Goal: Task Accomplishment & Management: Manage account settings

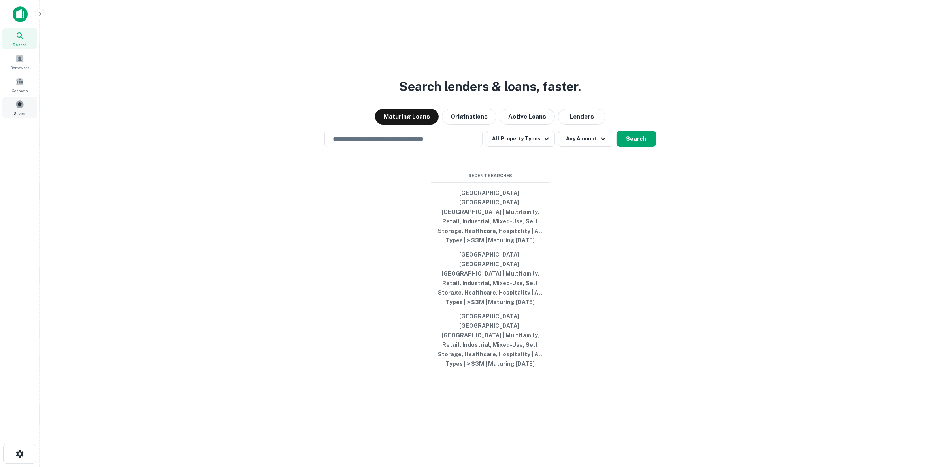
click at [23, 106] on span at bounding box center [19, 104] width 9 height 9
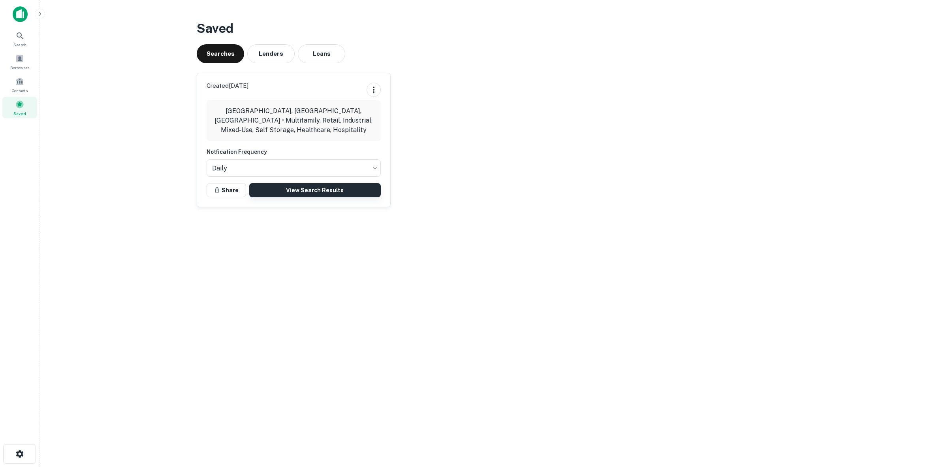
click at [303, 187] on link "View Search Results" at bounding box center [315, 190] width 132 height 14
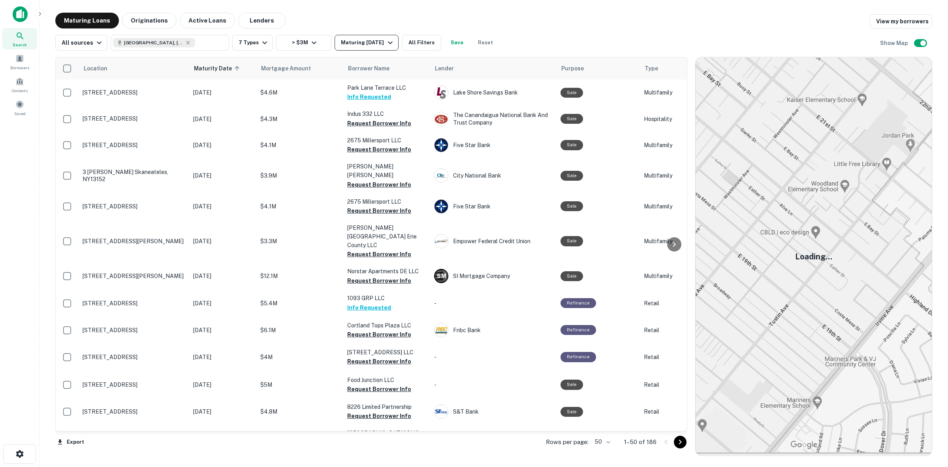
click at [390, 43] on icon "button" at bounding box center [390, 42] width 9 height 9
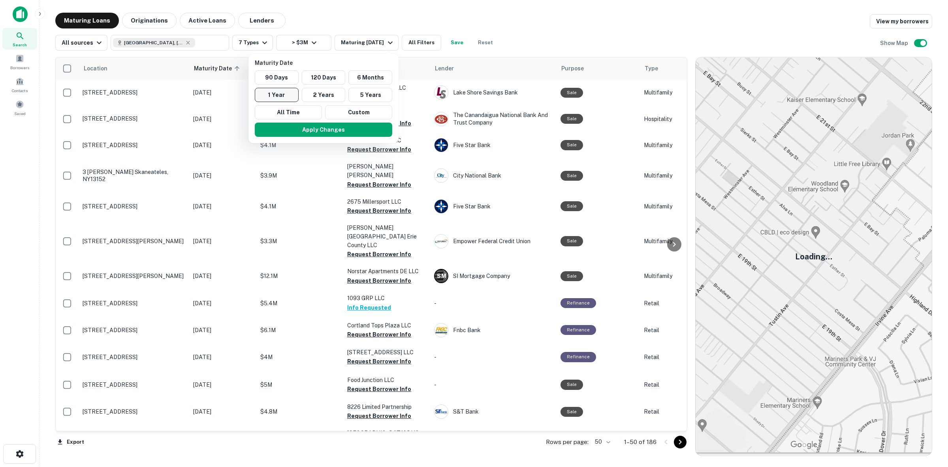
click at [508, 28] on div at bounding box center [474, 233] width 948 height 467
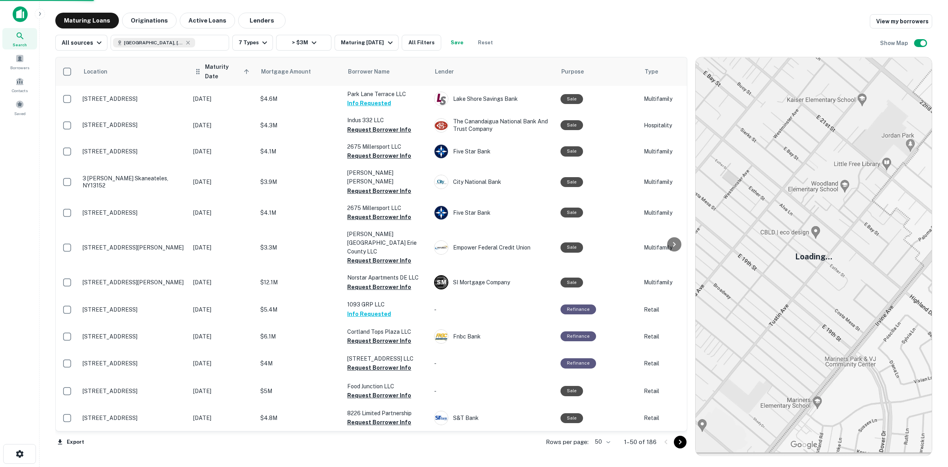
click at [226, 64] on span "Maturity Date sorted ascending" at bounding box center [228, 71] width 47 height 19
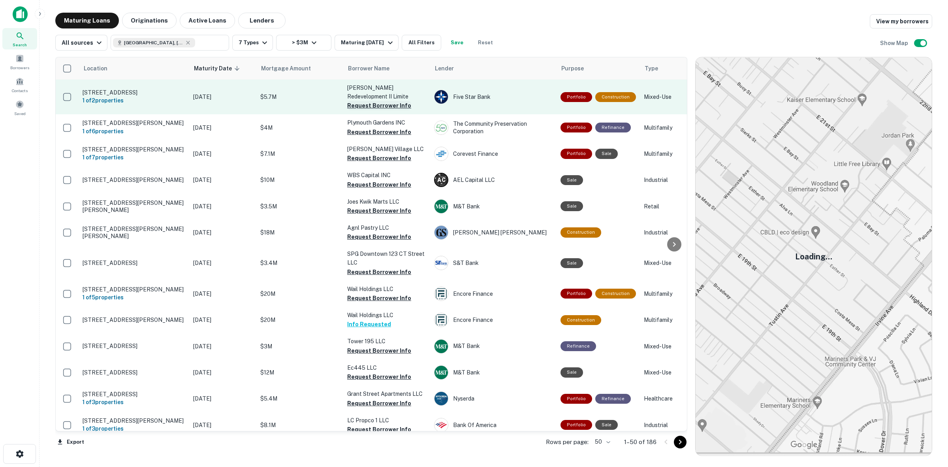
click at [392, 103] on button "Request Borrower Info" at bounding box center [379, 105] width 64 height 9
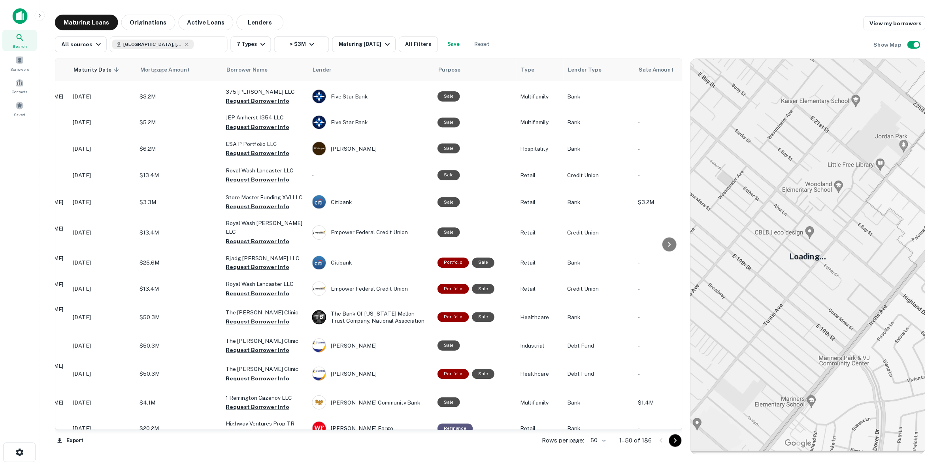
scroll to position [1020, 0]
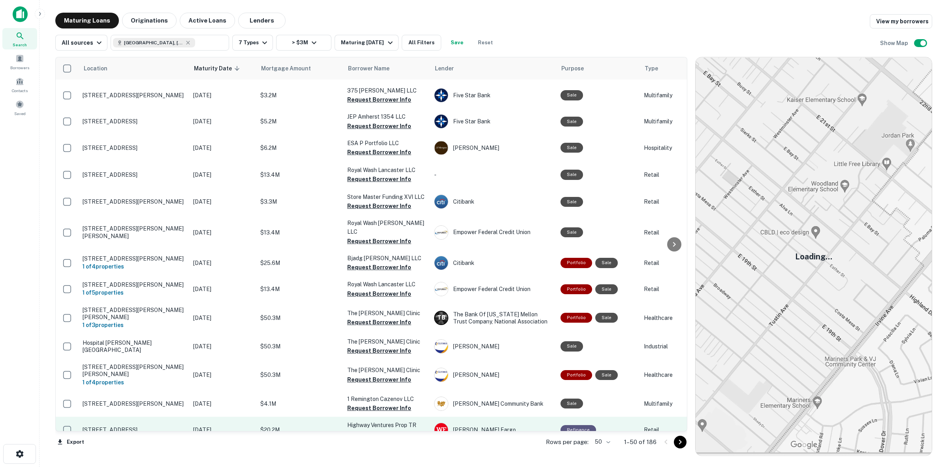
click at [114, 426] on p "[STREET_ADDRESS]" at bounding box center [134, 429] width 103 height 7
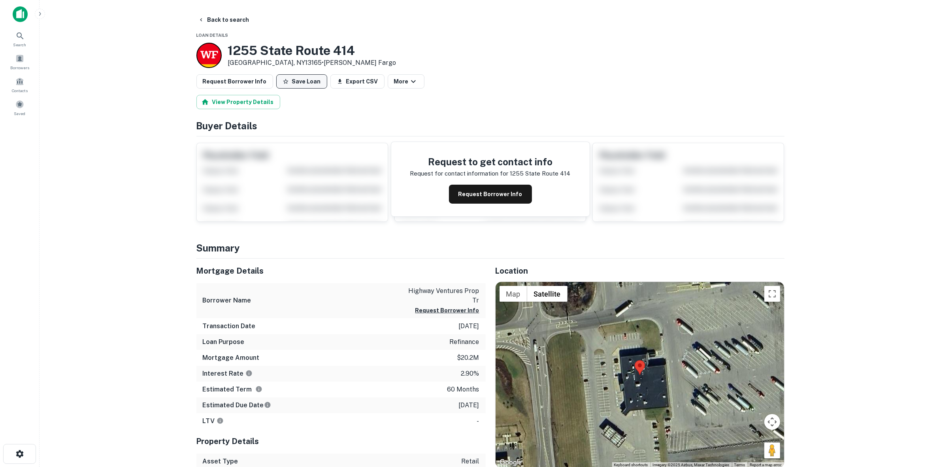
click at [304, 80] on button "Save Loan" at bounding box center [301, 81] width 51 height 14
click at [26, 106] on div "Saved" at bounding box center [19, 107] width 35 height 21
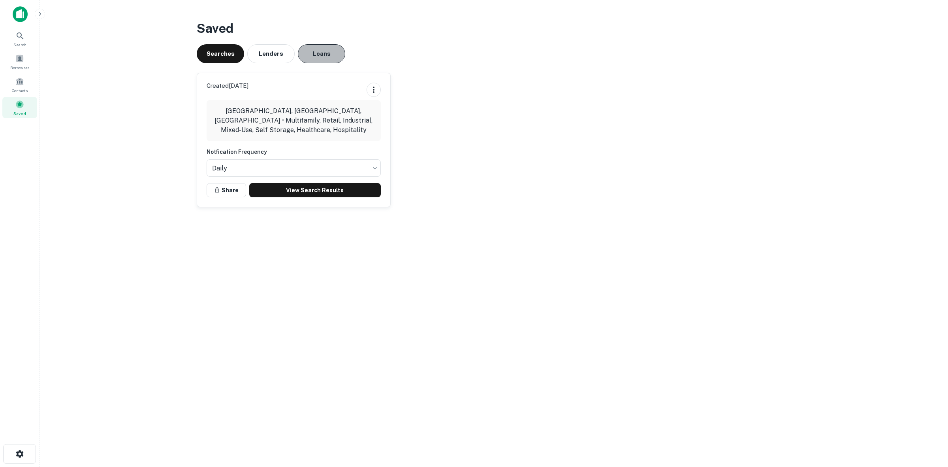
click at [325, 51] on button "Loans" at bounding box center [321, 53] width 47 height 19
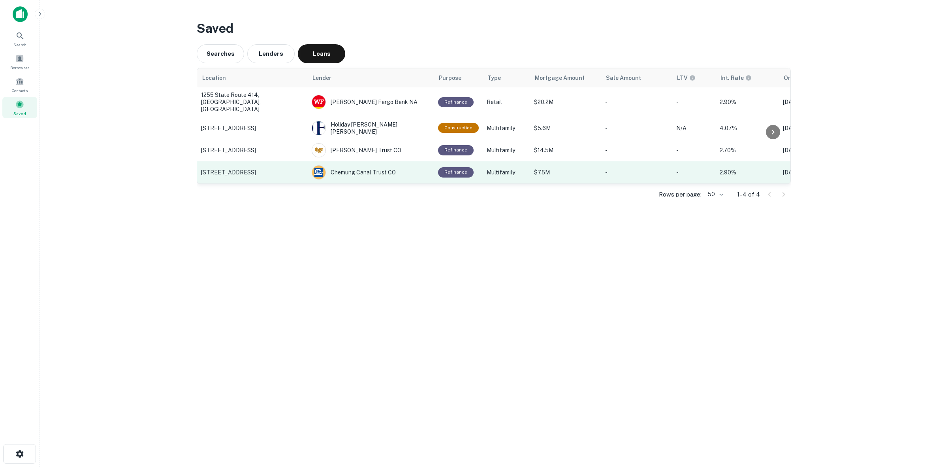
click at [236, 169] on p "3132 Elmwood Ave, Rochester, NY" at bounding box center [252, 172] width 103 height 7
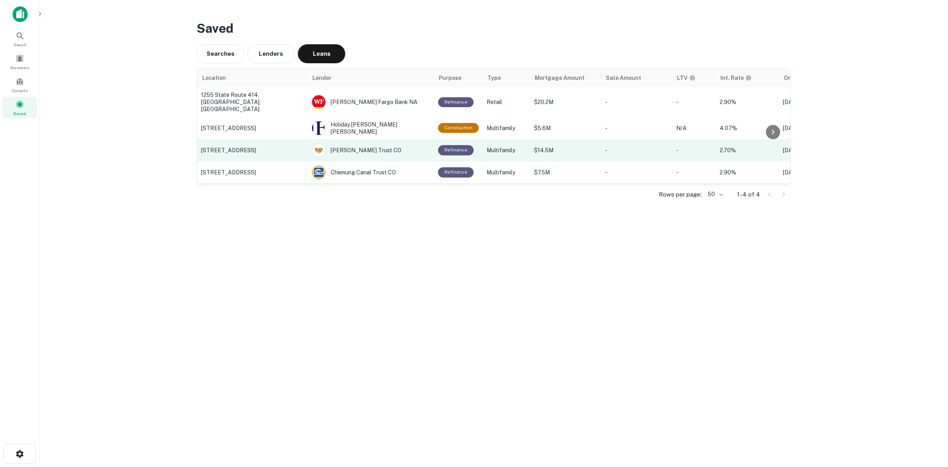
click at [260, 147] on p "600 N FRANKLIN ST, Syracuse, NY" at bounding box center [252, 150] width 103 height 7
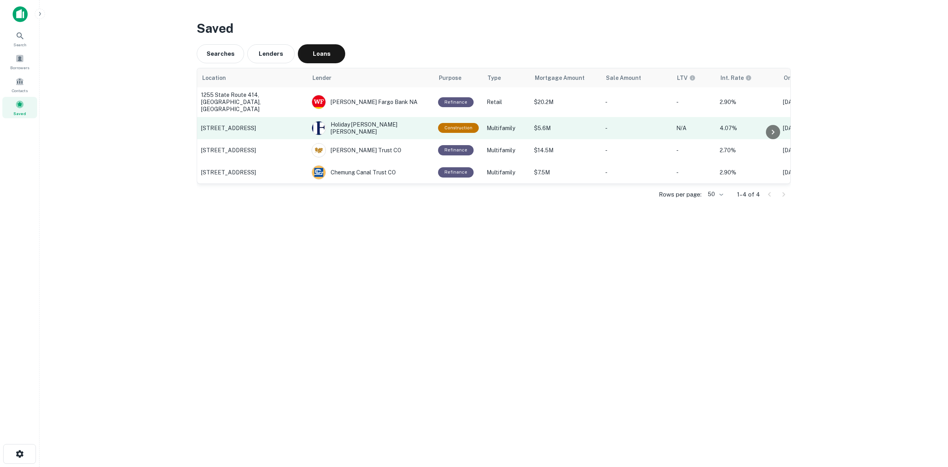
click at [257, 124] on p "2389 E Ridge Rd, Rochester, NY" at bounding box center [252, 127] width 103 height 7
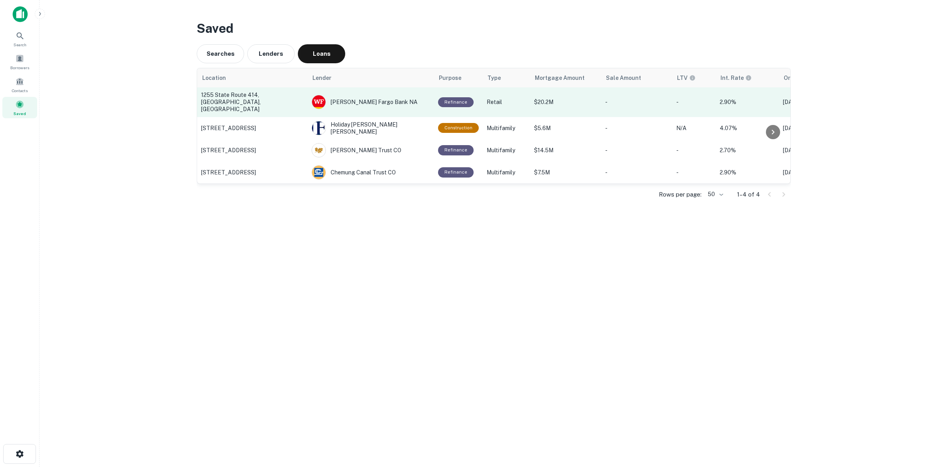
click at [272, 105] on td "1255 State Route 414, Waterloo, NY" at bounding box center [252, 102] width 111 height 30
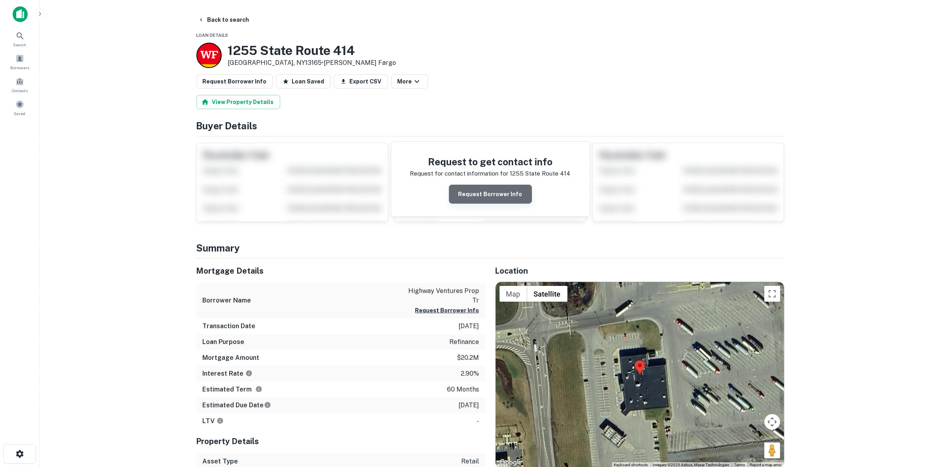
click at [511, 191] on button "Request Borrower Info" at bounding box center [490, 194] width 83 height 19
